Goal: Navigation & Orientation: Find specific page/section

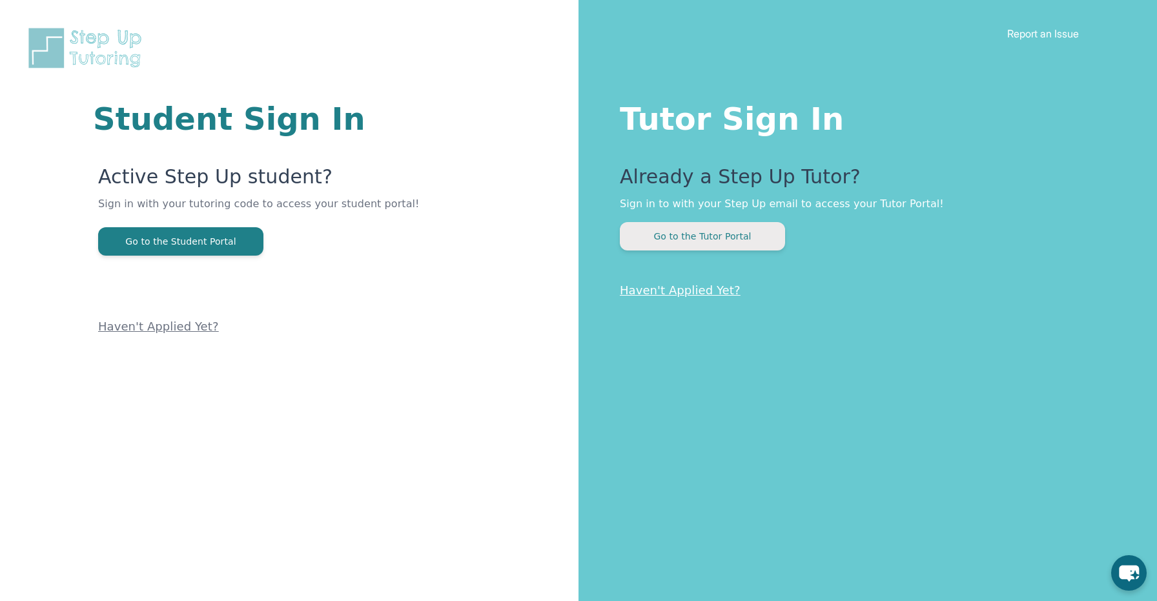
click at [687, 230] on button "Go to the Tutor Portal" at bounding box center [702, 236] width 165 height 28
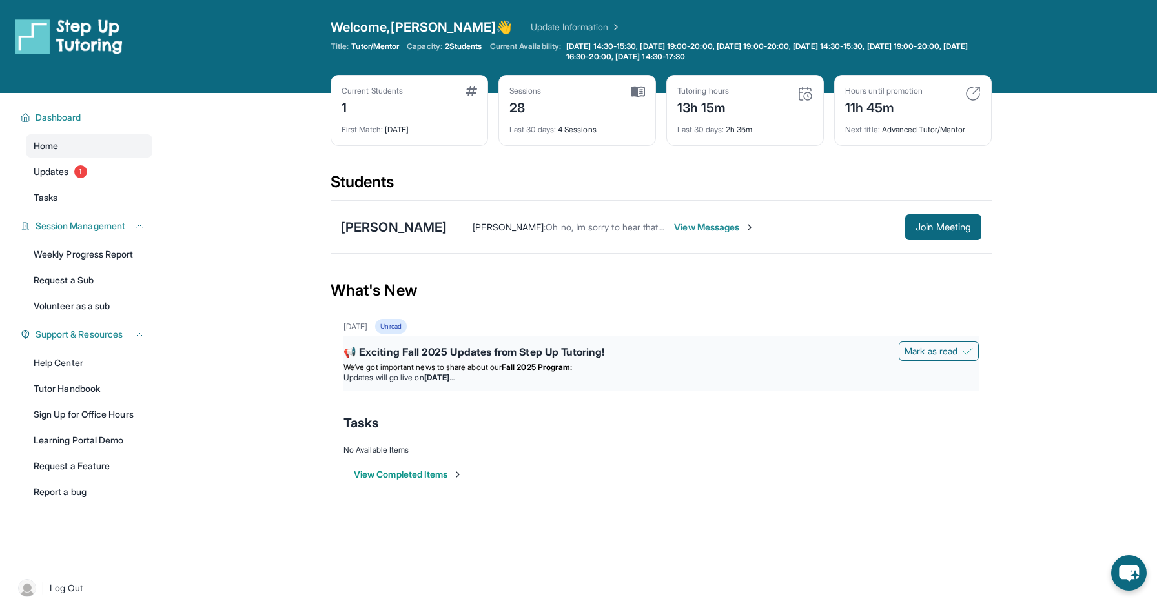
click at [485, 364] on span "We’ve got important news to share about our" at bounding box center [422, 367] width 158 height 10
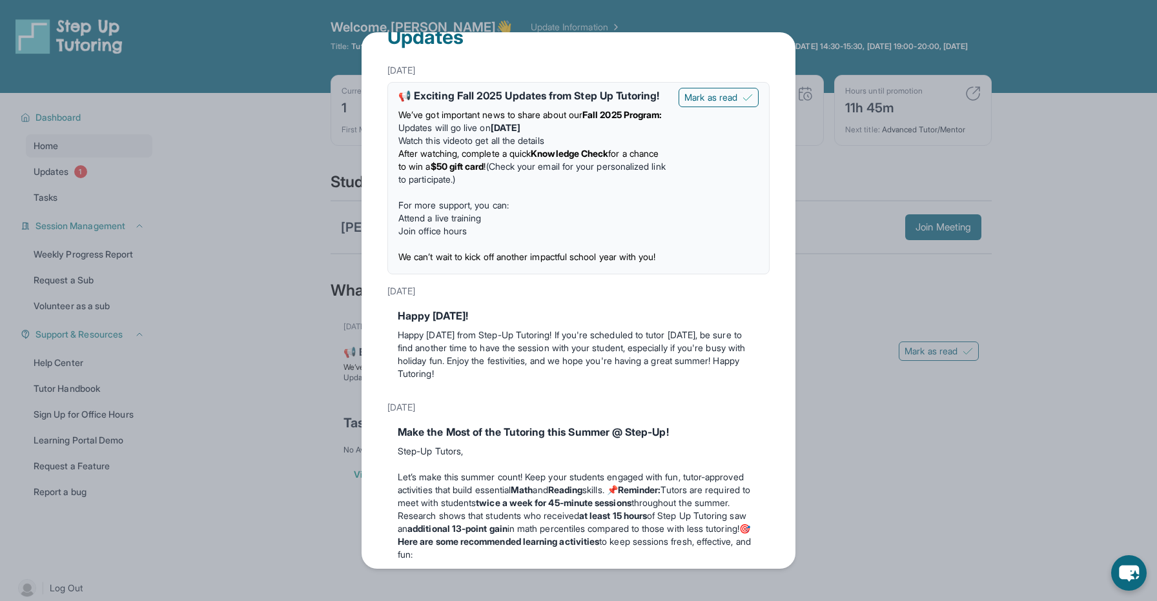
scroll to position [26, 0]
click at [825, 347] on div "Updates [DATE] 📢 Exciting Fall 2025 Updates from Step Up Tutoring! We’ve got im…" at bounding box center [578, 300] width 1157 height 601
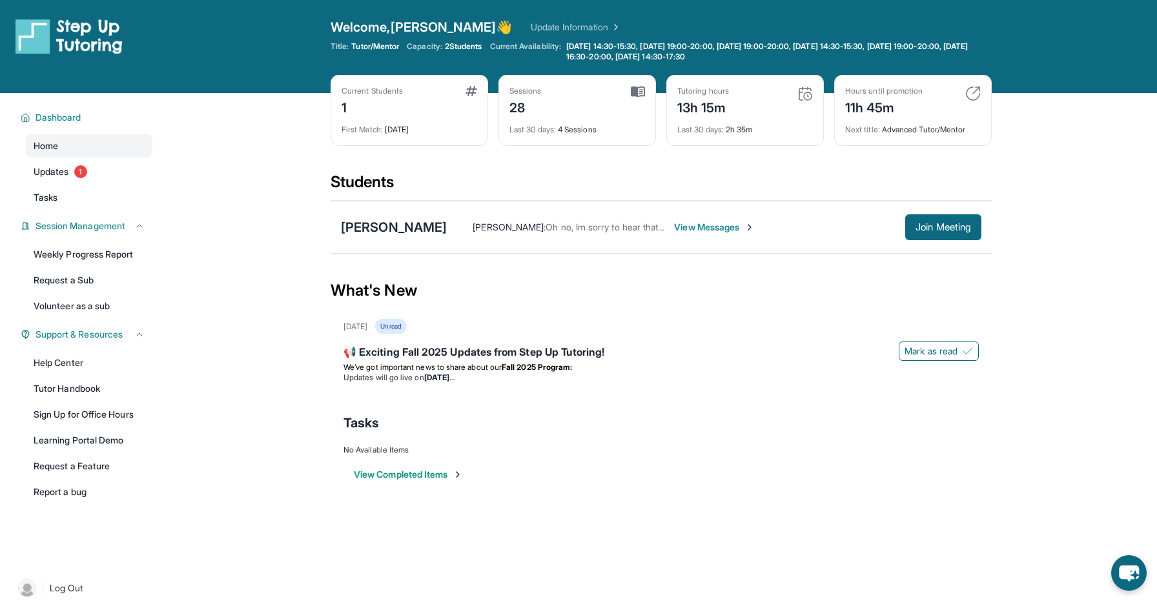
click at [935, 241] on div "[PERSON_NAME] [PERSON_NAME] : Oh no, Im sorry to hear that. Take care of yourse…" at bounding box center [660, 227] width 661 height 53
click at [936, 225] on span "Join Meeting" at bounding box center [943, 227] width 56 height 8
click at [48, 176] on span "Updates" at bounding box center [51, 171] width 35 height 13
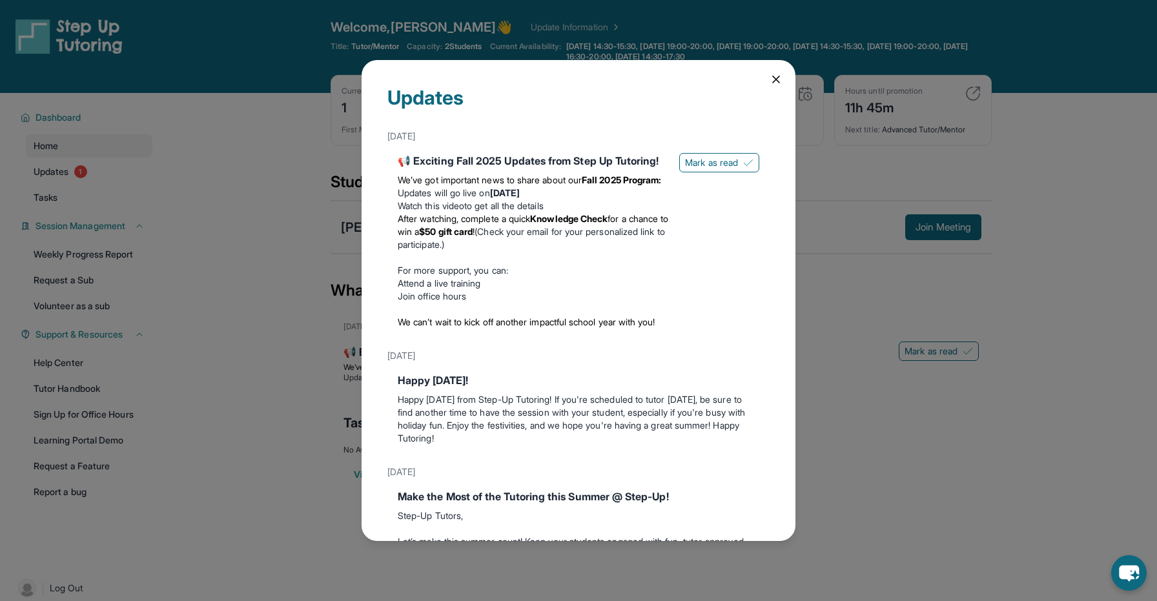
click at [771, 80] on icon at bounding box center [775, 79] width 13 height 13
